Goal: Task Accomplishment & Management: Complete application form

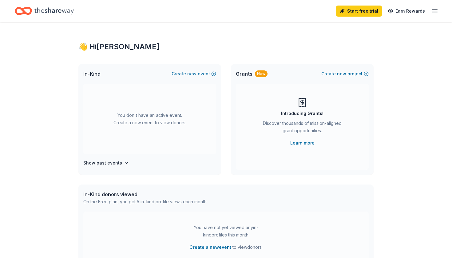
click at [436, 10] on icon "button" at bounding box center [434, 10] width 7 height 7
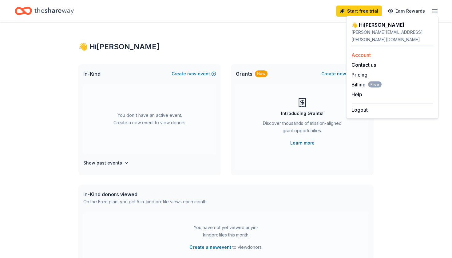
click at [365, 52] on link "Account" at bounding box center [361, 55] width 19 height 6
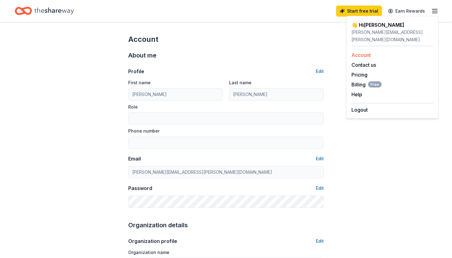
click at [362, 51] on div "Account" at bounding box center [393, 54] width 82 height 7
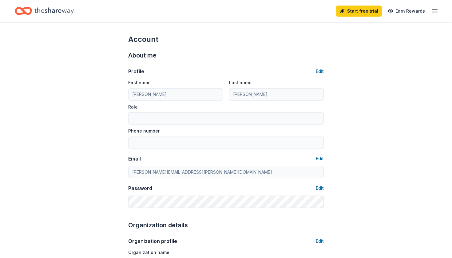
click at [436, 9] on line "button" at bounding box center [435, 9] width 5 height 0
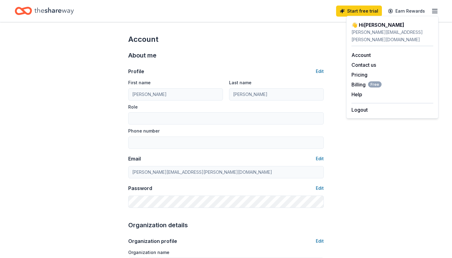
click at [49, 8] on icon "Home" at bounding box center [53, 10] width 39 height 7
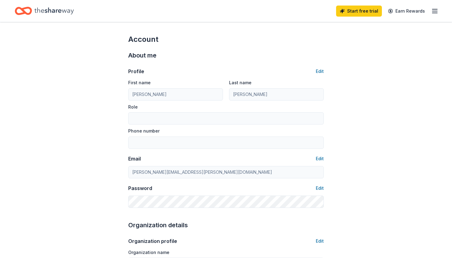
click at [24, 7] on icon "Home" at bounding box center [23, 11] width 17 height 14
click at [26, 18] on div "Start free trial Earn Rewards" at bounding box center [226, 11] width 452 height 22
click at [26, 9] on icon "Home" at bounding box center [27, 11] width 10 height 6
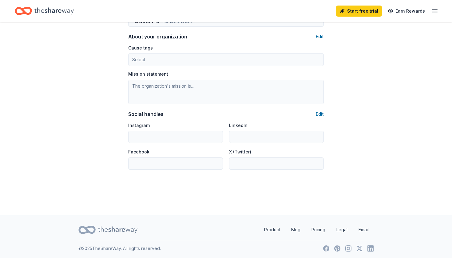
scroll to position [356, 0]
click at [91, 234] on icon at bounding box center [86, 230] width 17 height 14
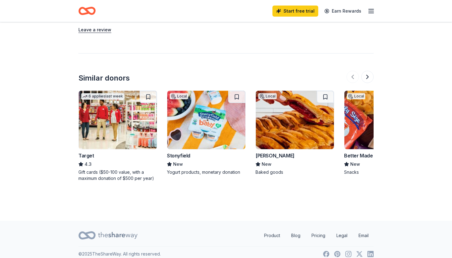
scroll to position [455, 0]
click at [370, 71] on button at bounding box center [368, 77] width 12 height 12
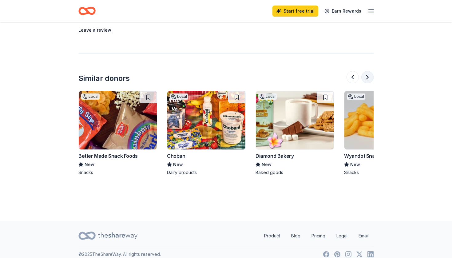
click at [370, 71] on button at bounding box center [368, 77] width 12 height 12
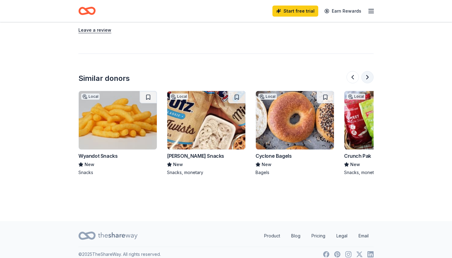
click at [370, 71] on button at bounding box center [368, 77] width 12 height 12
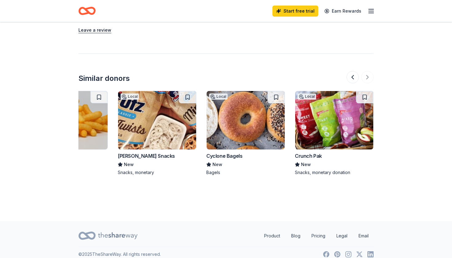
click at [370, 71] on div at bounding box center [360, 77] width 27 height 12
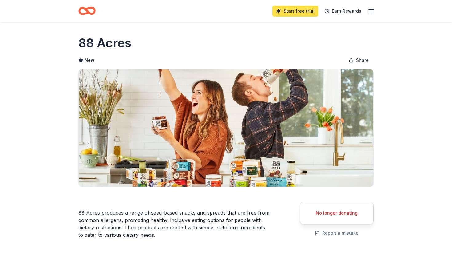
scroll to position [0, 0]
click at [370, 14] on icon "button" at bounding box center [371, 10] width 7 height 7
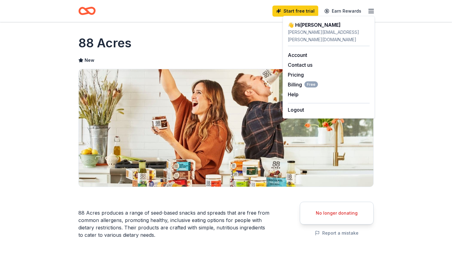
click at [309, 26] on div "👋 Hi Caroline" at bounding box center [329, 24] width 82 height 7
click at [301, 13] on link "Start free trial" at bounding box center [296, 11] width 46 height 11
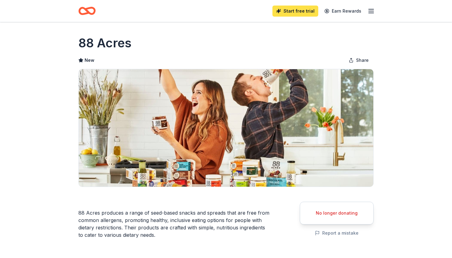
click at [301, 13] on link "Start free trial" at bounding box center [296, 11] width 46 height 11
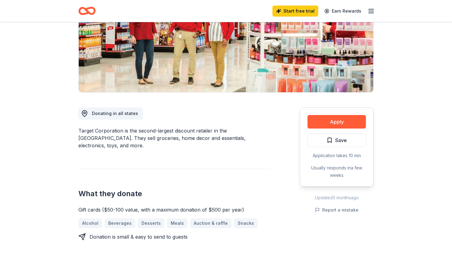
scroll to position [134, 0]
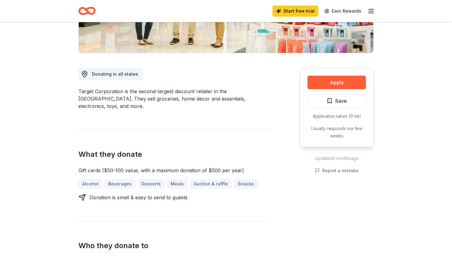
click at [337, 73] on div "Apply Save Application takes 10 min Usually responds in a few weeks" at bounding box center [337, 107] width 74 height 79
click at [337, 74] on div "Apply Save Application takes 10 min Usually responds in a few weeks" at bounding box center [337, 107] width 74 height 79
click at [337, 78] on button "Apply" at bounding box center [337, 83] width 58 height 14
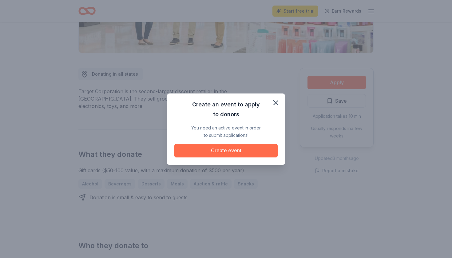
click at [243, 153] on button "Create event" at bounding box center [226, 151] width 103 height 14
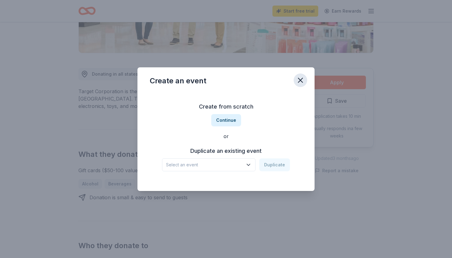
click at [301, 83] on icon "button" at bounding box center [300, 80] width 9 height 9
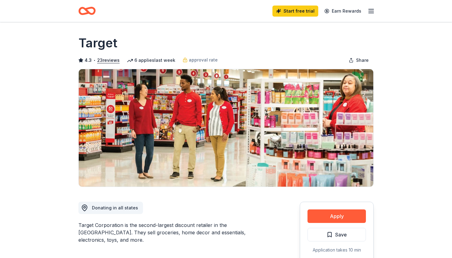
scroll to position [0, 0]
click at [351, 215] on button "Apply" at bounding box center [337, 217] width 58 height 14
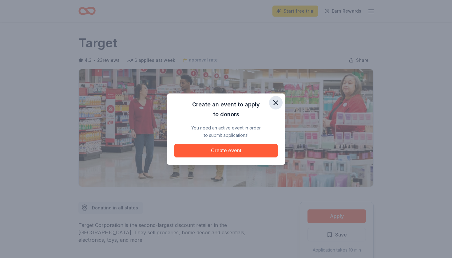
click at [275, 99] on icon "button" at bounding box center [276, 102] width 9 height 9
